Goal: Information Seeking & Learning: Learn about a topic

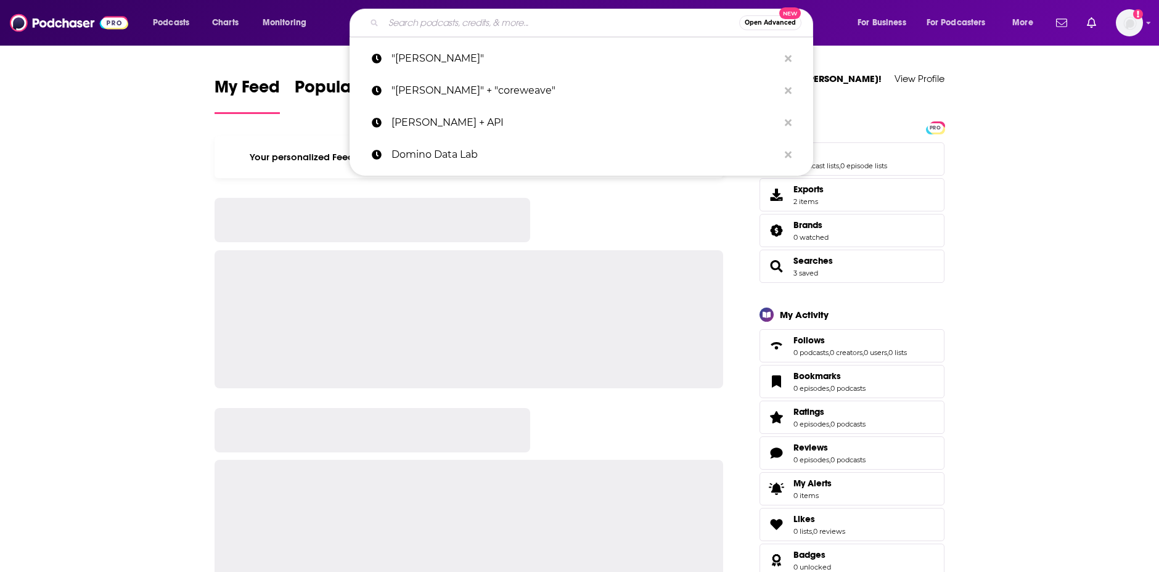
click at [498, 28] on input "Search podcasts, credits, & more..." at bounding box center [562, 23] width 356 height 20
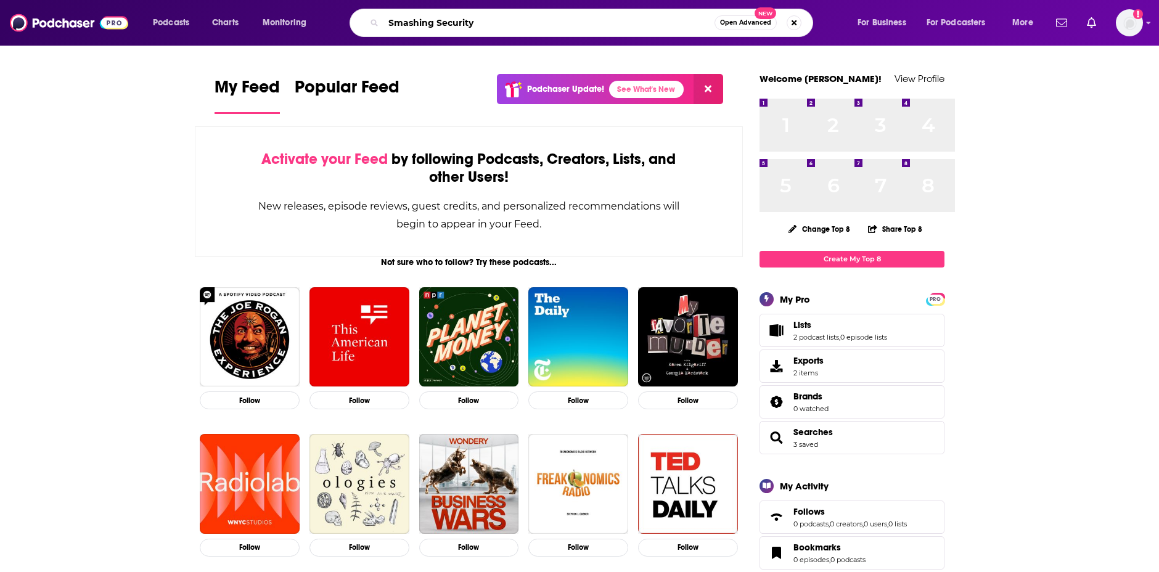
type input "Smashing Security"
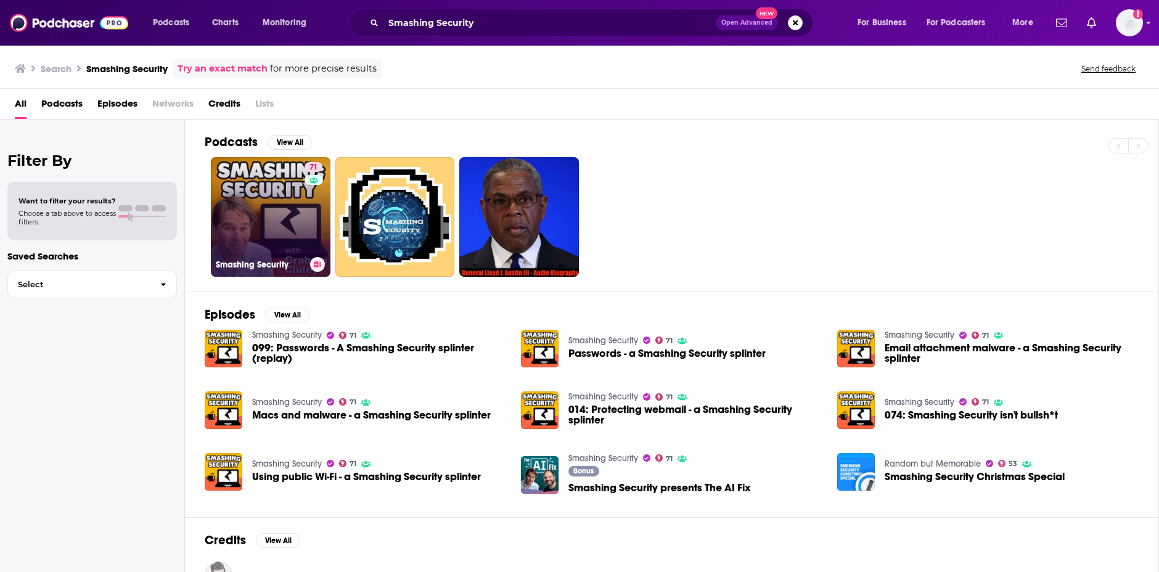
click at [331, 224] on link "71 Smashing Security" at bounding box center [271, 217] width 120 height 120
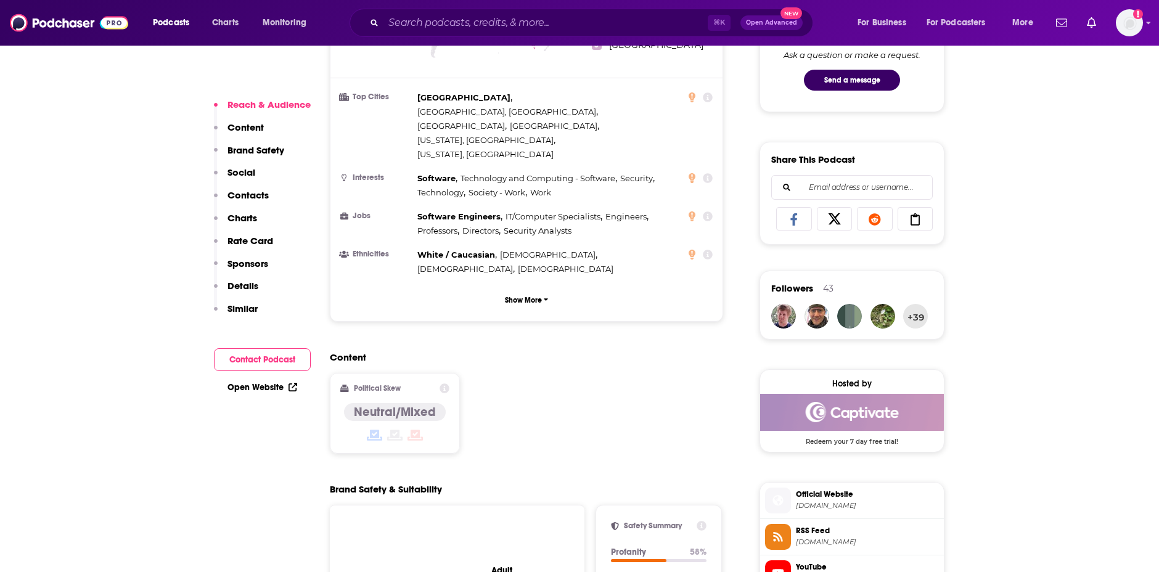
scroll to position [682, 0]
